Goal: Task Accomplishment & Management: Manage account settings

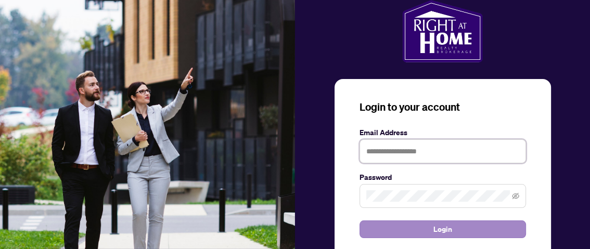
type input "**********"
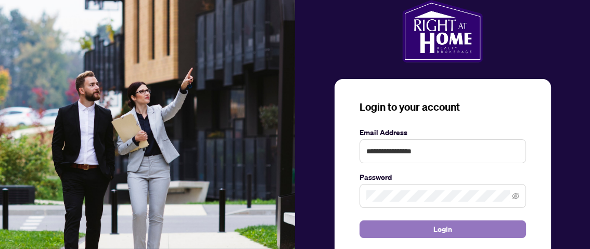
click at [445, 227] on span "Login" at bounding box center [442, 229] width 19 height 17
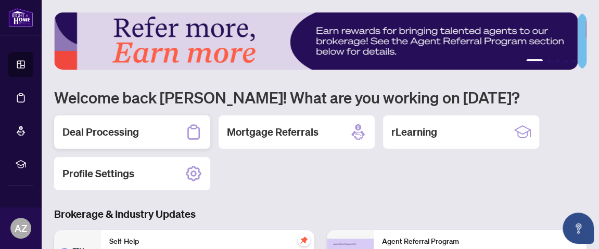
click at [119, 135] on h2 "Deal Processing" at bounding box center [100, 132] width 76 height 15
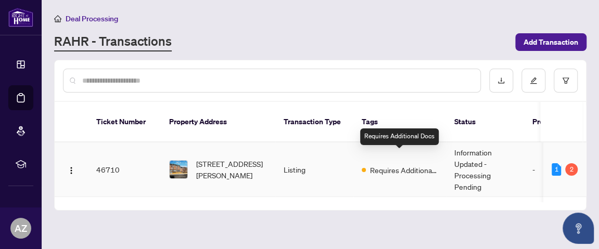
click at [411, 164] on span "Requires Additional Docs" at bounding box center [404, 169] width 68 height 11
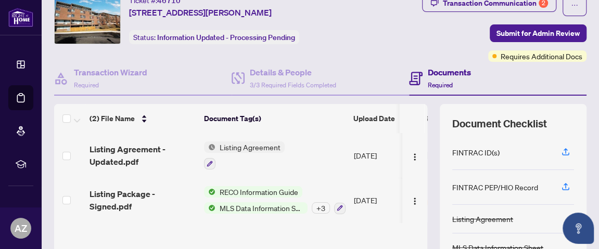
scroll to position [58, 0]
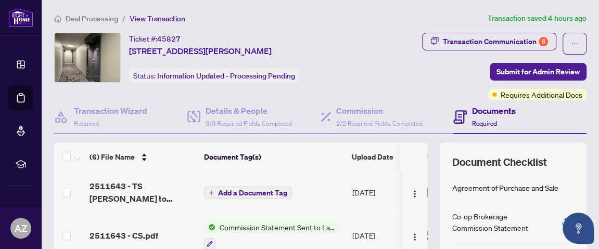
click at [257, 225] on span "Commission Statement Sent to Lawyer" at bounding box center [276, 227] width 123 height 11
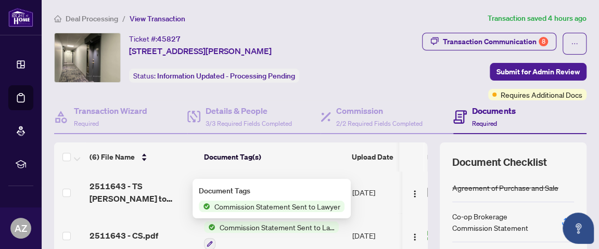
click at [252, 207] on span "Commission Statement Sent to Lawyer" at bounding box center [277, 206] width 134 height 11
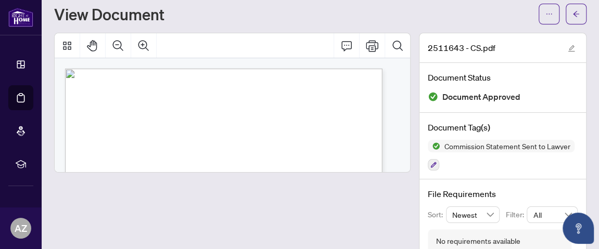
scroll to position [53, 0]
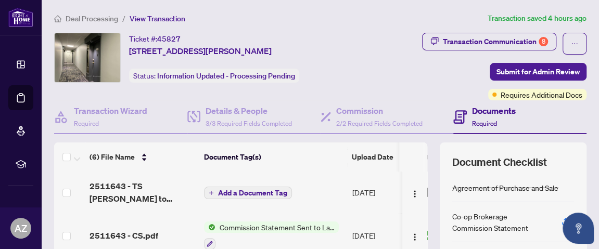
click at [91, 22] on span "Deal Processing" at bounding box center [92, 18] width 53 height 9
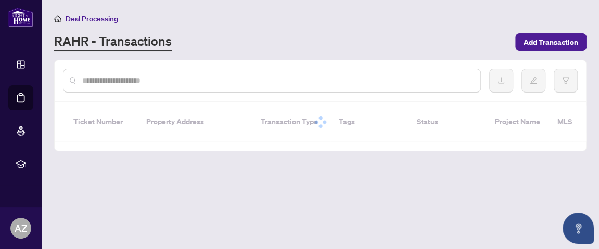
click at [199, 78] on input "text" at bounding box center [277, 80] width 390 height 11
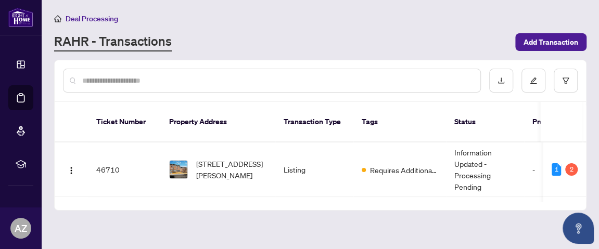
paste input "**********"
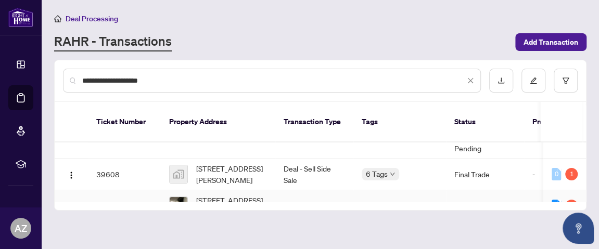
scroll to position [58, 0]
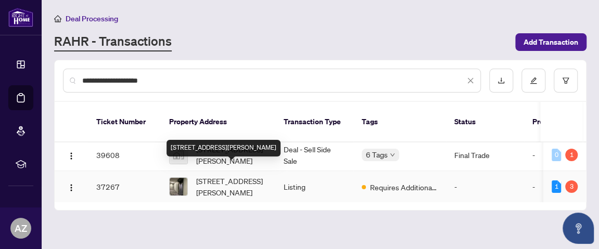
type input "**********"
click at [226, 175] on span "[STREET_ADDRESS][PERSON_NAME]" at bounding box center [231, 186] width 71 height 23
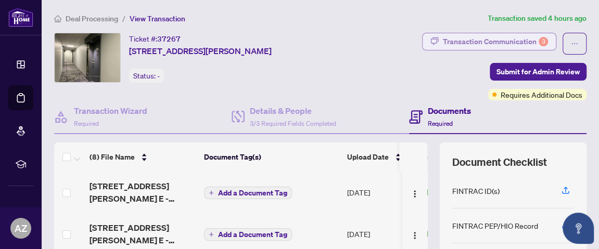
click at [488, 43] on div "Transaction Communication 3" at bounding box center [495, 41] width 105 height 17
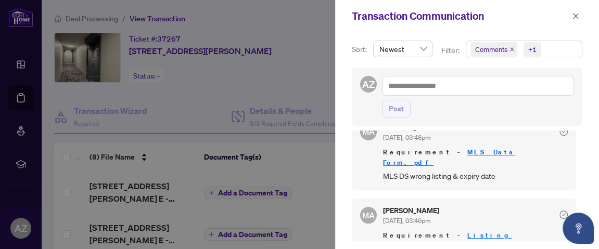
scroll to position [105, 0]
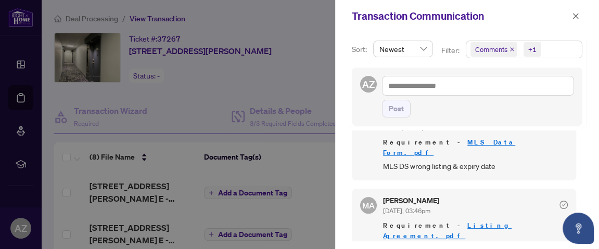
click at [451, 221] on link "Listing Agreement.pdf" at bounding box center [447, 230] width 128 height 19
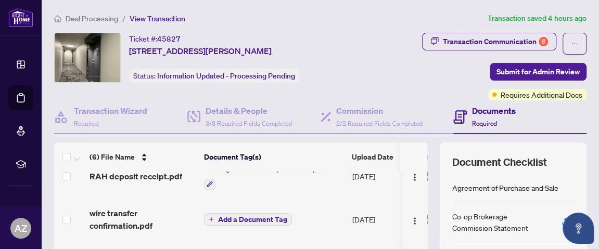
scroll to position [47, 0]
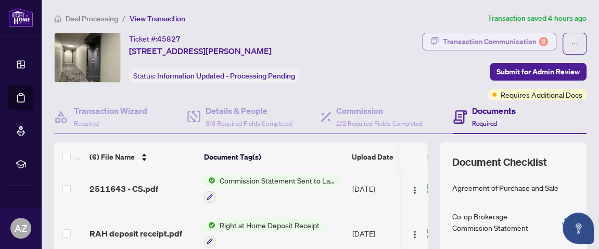
click at [487, 42] on div "Transaction Communication 8" at bounding box center [495, 41] width 105 height 17
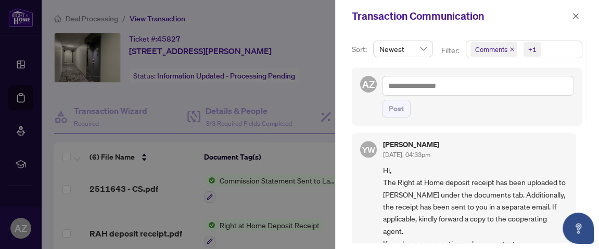
scroll to position [1108, 0]
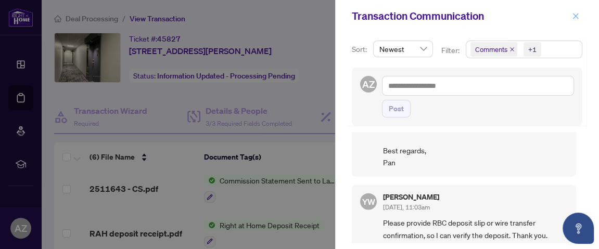
click at [579, 20] on button "button" at bounding box center [576, 16] width 14 height 12
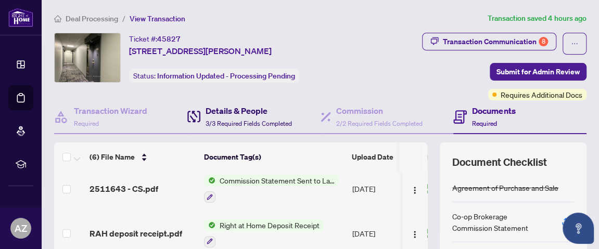
click at [237, 115] on h4 "Details & People" at bounding box center [248, 111] width 86 height 12
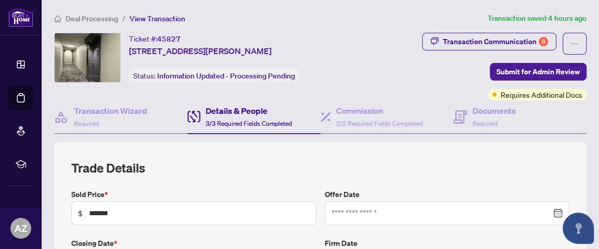
type input "**********"
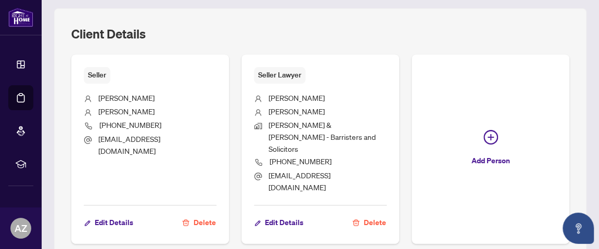
scroll to position [716, 0]
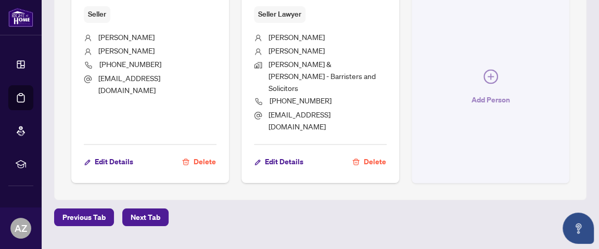
click at [483, 69] on icon "plus-circle" at bounding box center [490, 76] width 15 height 15
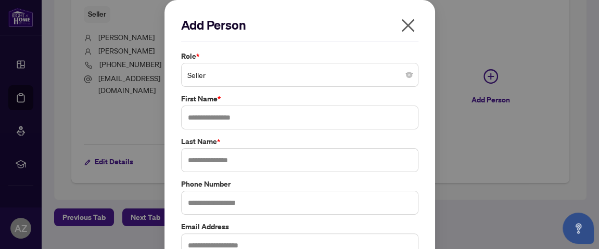
click at [409, 76] on div "Seller" at bounding box center [299, 75] width 237 height 24
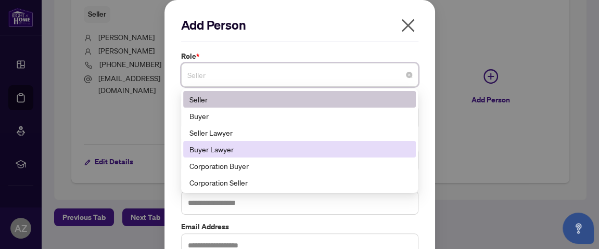
drag, startPoint x: 208, startPoint y: 118, endPoint x: 208, endPoint y: 148, distance: 29.7
click at [208, 148] on div "Seller Buyer Seller Lawyer Buyer Lawyer Corporation Buyer Corporation Seller" at bounding box center [299, 141] width 233 height 100
click at [208, 148] on div "Buyer Lawyer" at bounding box center [299, 149] width 221 height 11
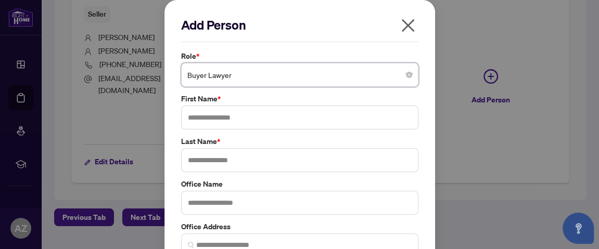
click at [403, 25] on icon "close" at bounding box center [407, 25] width 13 height 13
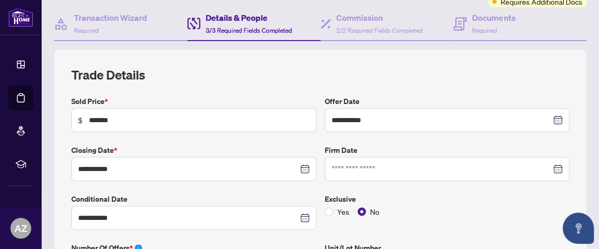
scroll to position [0, 0]
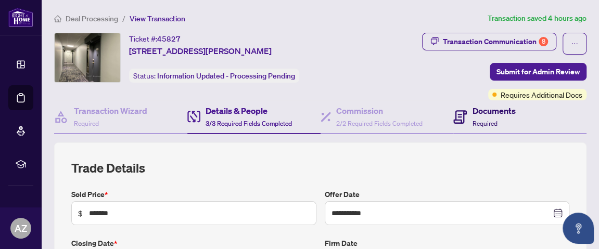
click at [475, 117] on div "Documents Required" at bounding box center [493, 117] width 43 height 24
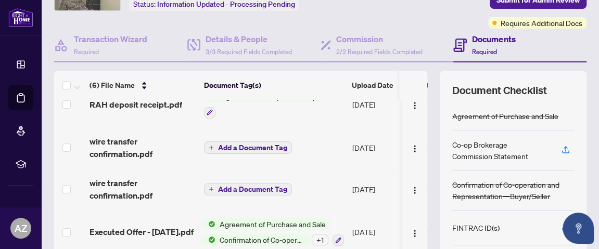
scroll to position [115, 0]
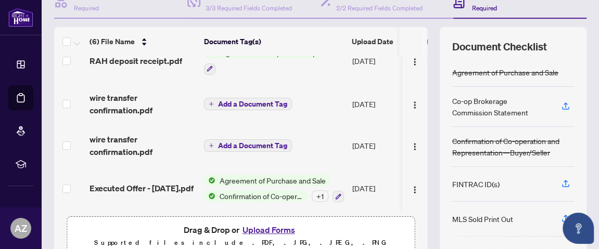
click at [319, 190] on div "+ 1" at bounding box center [320, 195] width 17 height 11
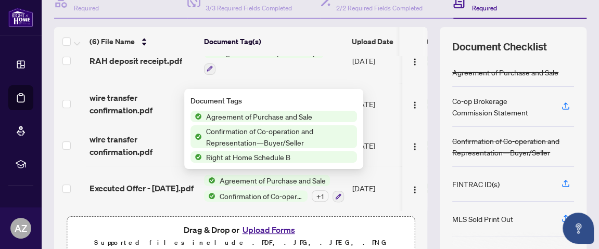
click at [338, 65] on td "Right at Home Deposit Receipt" at bounding box center [274, 60] width 148 height 45
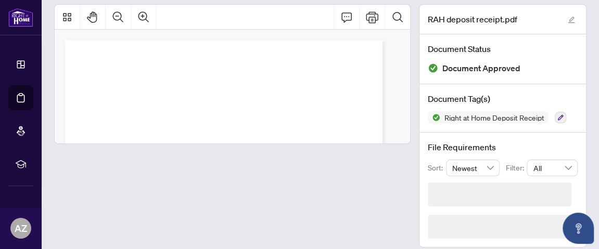
scroll to position [35, 0]
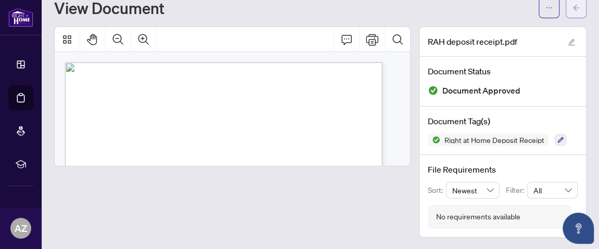
click at [571, 7] on button "button" at bounding box center [575, 7] width 21 height 21
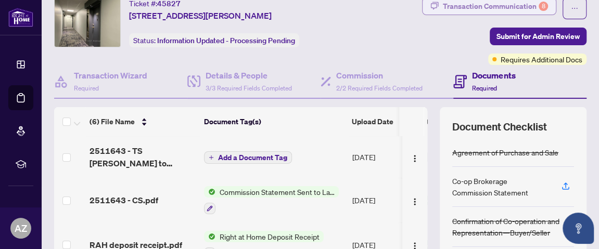
click at [514, 10] on div "Transaction Communication 8" at bounding box center [495, 6] width 105 height 17
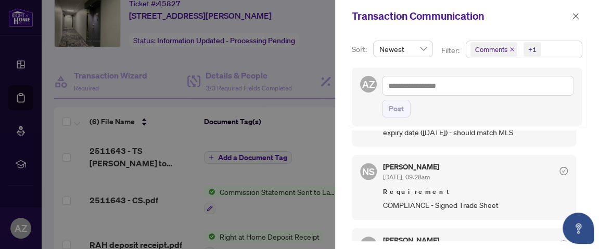
scroll to position [289, 0]
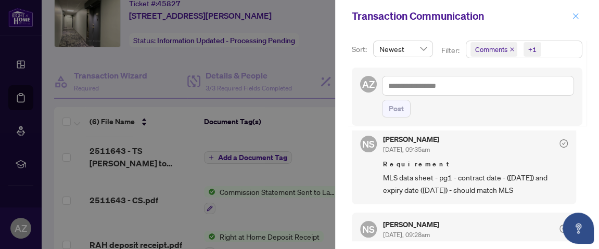
click at [573, 20] on span "button" at bounding box center [575, 16] width 7 height 17
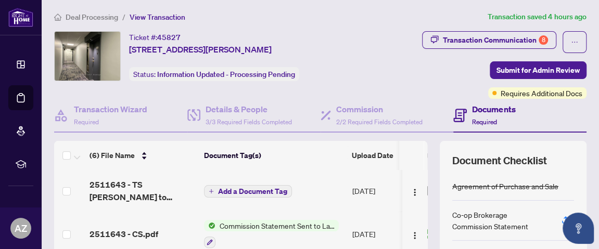
scroll to position [0, 0]
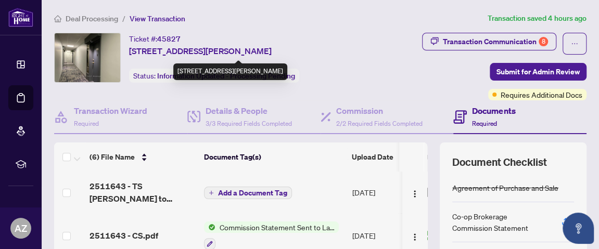
drag, startPoint x: 127, startPoint y: 48, endPoint x: 200, endPoint y: 48, distance: 72.8
drag, startPoint x: 200, startPoint y: 48, endPoint x: 158, endPoint y: 51, distance: 42.2
click at [158, 51] on span "604-4062 Lawrence Ave, Toronto, Ontario M1E 4V5, Canada" at bounding box center [200, 51] width 143 height 12
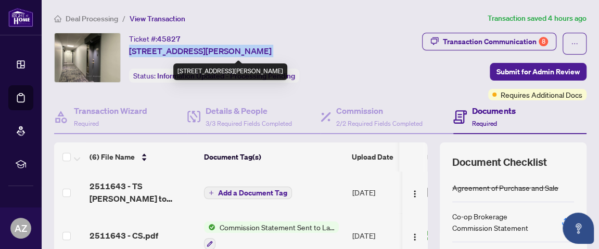
click at [158, 51] on span "604-4062 Lawrence Ave, Toronto, Ontario M1E 4V5, Canada" at bounding box center [200, 51] width 143 height 12
copy span "604-4062 Lawrence Ave, Toronto, Ontario M1E 4V5, Canada"
